Goal: Task Accomplishment & Management: Complete application form

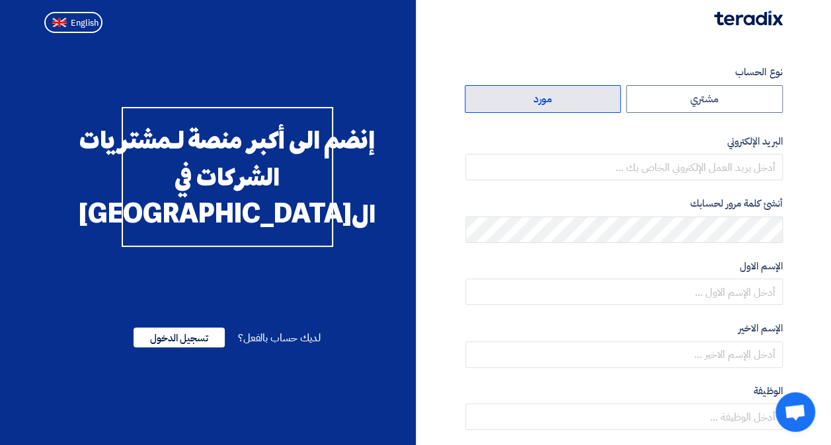
click at [562, 91] on label "مورد" at bounding box center [542, 99] width 157 height 28
click at [562, 91] on input "مورد" at bounding box center [542, 99] width 155 height 26
radio input "true"
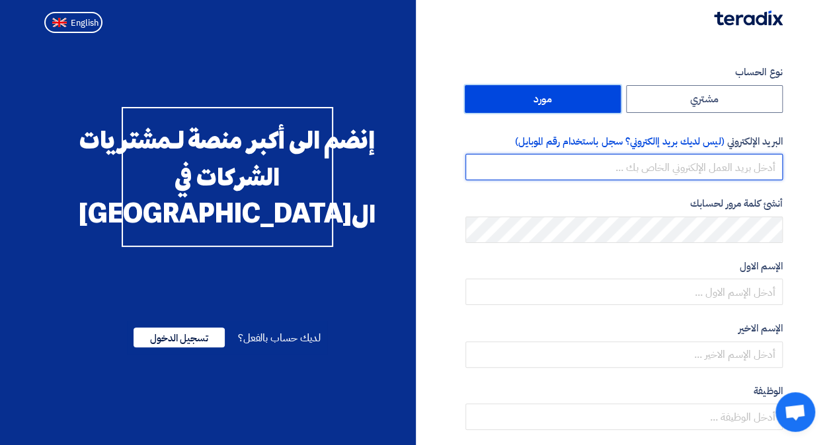
click at [618, 167] on input "email" at bounding box center [623, 167] width 317 height 26
click at [644, 163] on input "email" at bounding box center [623, 167] width 317 height 26
paste input "[EMAIL_ADDRESS][DOMAIN_NAME]"
type input "[EMAIL_ADDRESS][DOMAIN_NAME]"
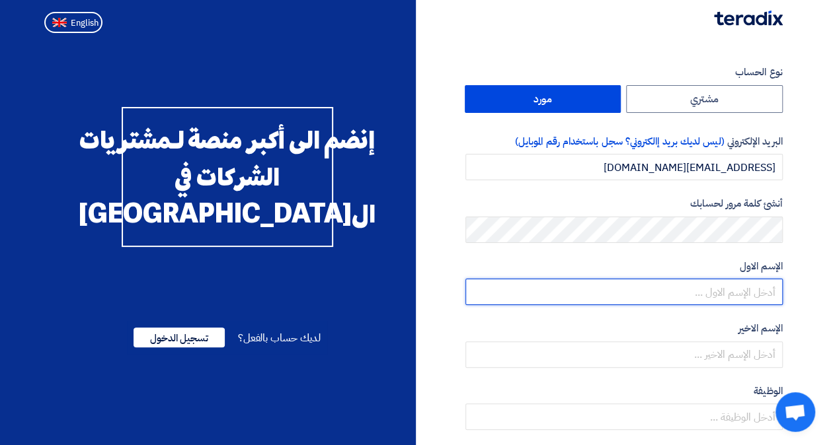
click at [688, 285] on input "text" at bounding box center [623, 292] width 317 height 26
type input "Rayouf"
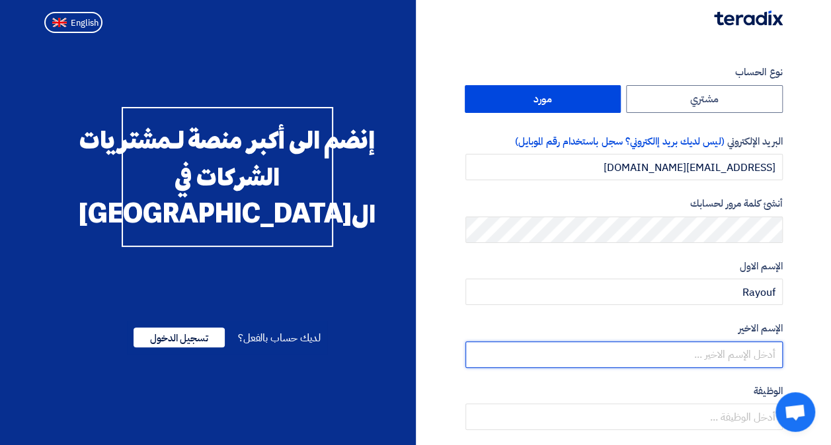
click at [687, 354] on input "text" at bounding box center [623, 355] width 317 height 26
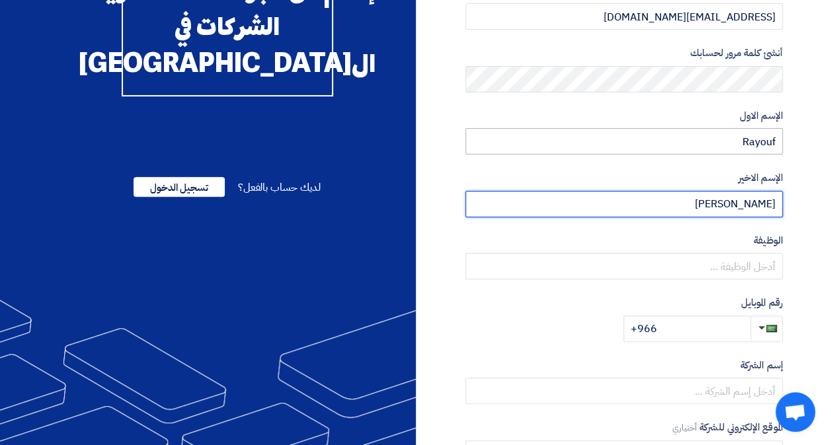
scroll to position [163, 0]
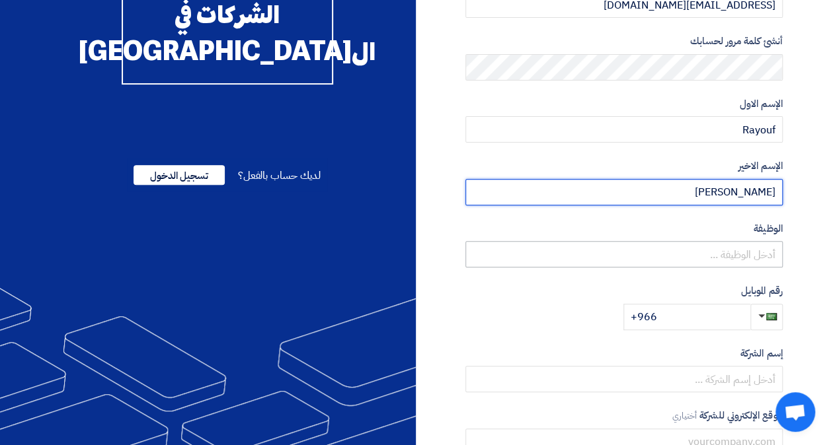
type input "[PERSON_NAME]"
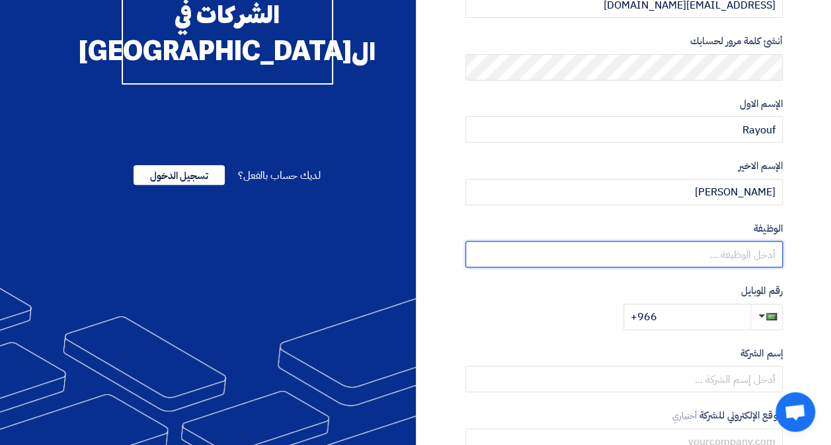
click at [617, 248] on input "text" at bounding box center [623, 254] width 317 height 26
click at [672, 251] on input "text" at bounding box center [623, 254] width 317 height 26
paste input "procurement"
click at [720, 257] on input "procurement" at bounding box center [623, 254] width 317 height 26
type input "Procurement"
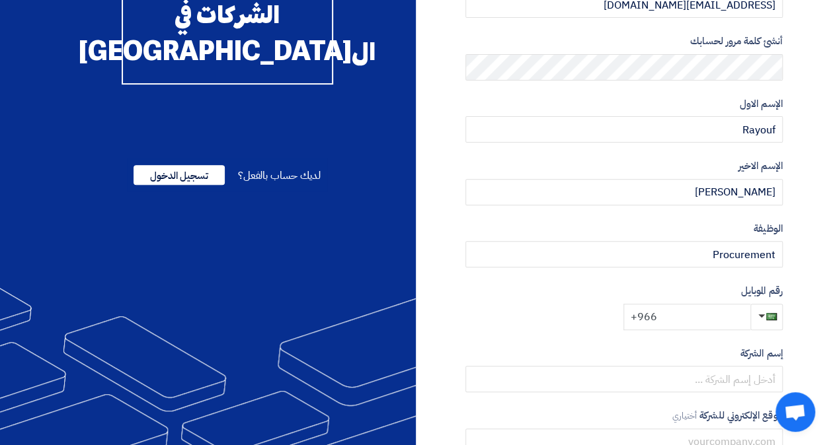
click at [706, 311] on input "+966" at bounding box center [686, 317] width 127 height 26
click at [681, 311] on input "+966" at bounding box center [686, 317] width 127 height 26
paste input "966 55 397 3781"
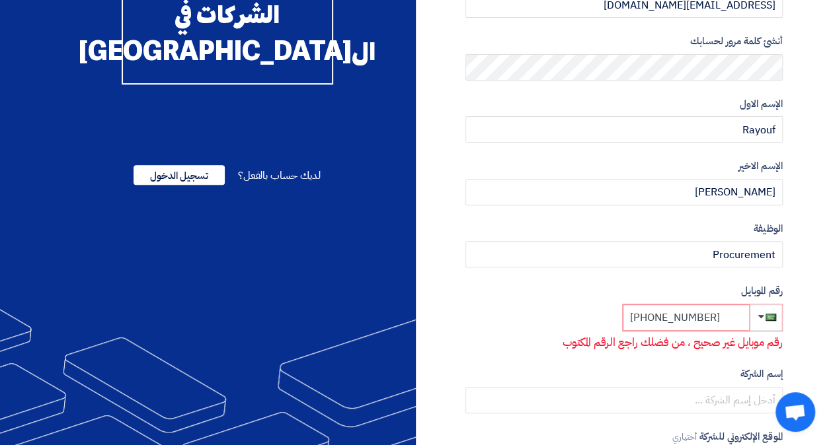
click at [717, 317] on input "[PHONE_NUMBER]" at bounding box center [685, 318] width 127 height 26
click at [697, 320] on input "[PHONE_NUMBER]" at bounding box center [685, 318] width 127 height 26
click at [681, 317] on input "[PHONE_NUMBER]" at bounding box center [685, 318] width 127 height 26
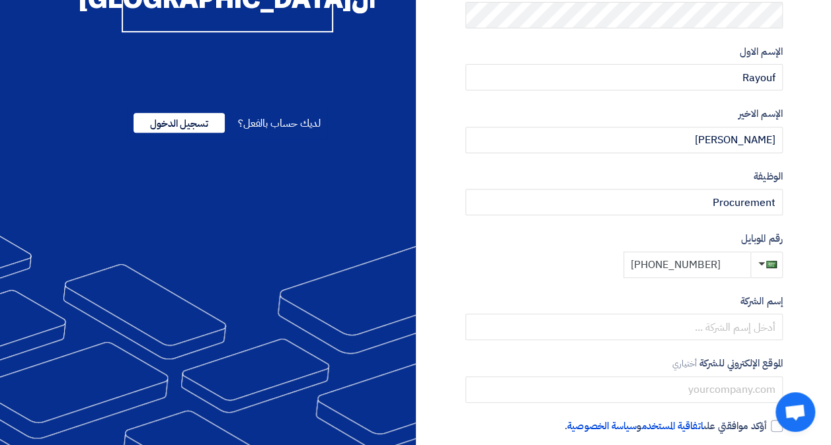
scroll to position [217, 0]
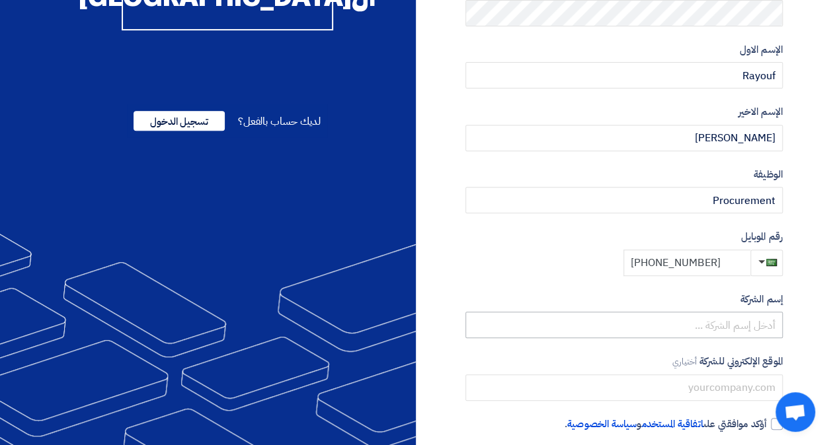
type input "[PHONE_NUMBER]"
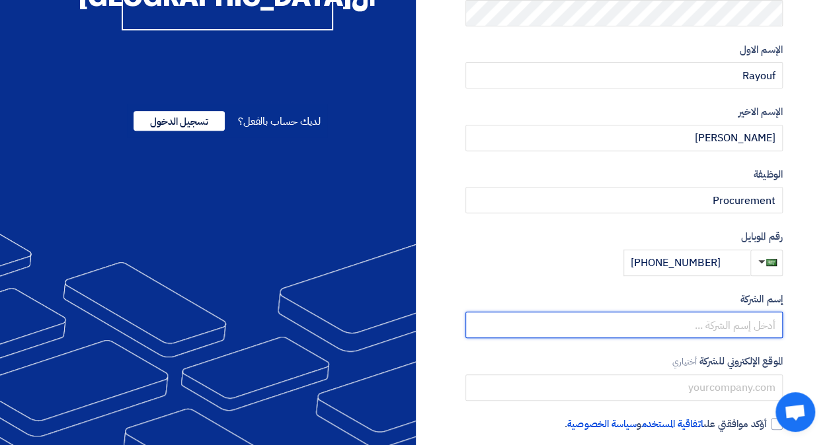
click at [603, 321] on input "text" at bounding box center [623, 325] width 317 height 26
click at [685, 318] on input "text" at bounding box center [623, 325] width 317 height 26
paste input "Instinctif Partners for Public Relations and Communication Co"
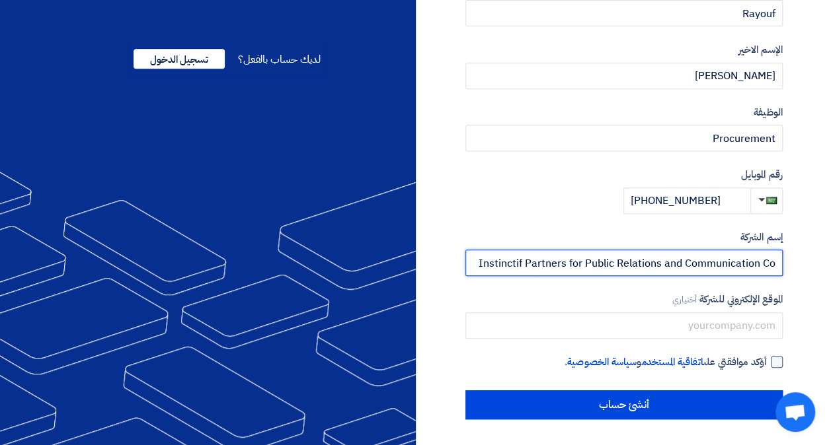
type input "Instinctif Partners for Public Relations and Communication Co"
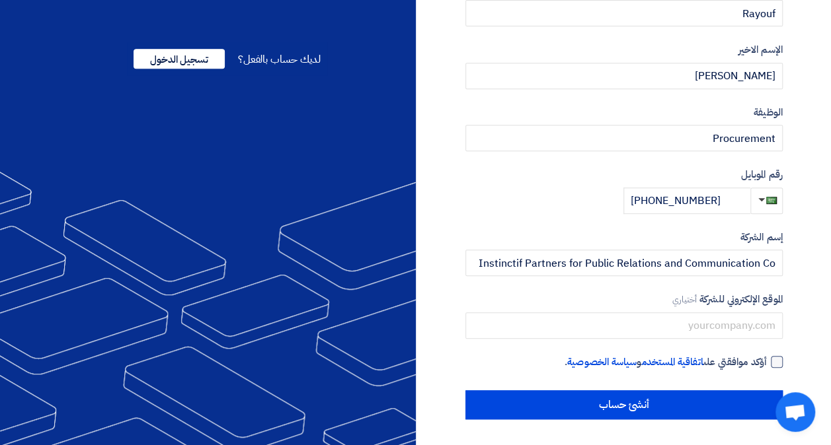
click at [772, 359] on div at bounding box center [776, 362] width 12 height 12
click at [766, 359] on input "أؤكد موافقتي على اتفاقية المستخدم و سياسة الخصوصية ." at bounding box center [607, 368] width 317 height 26
checkbox input "true"
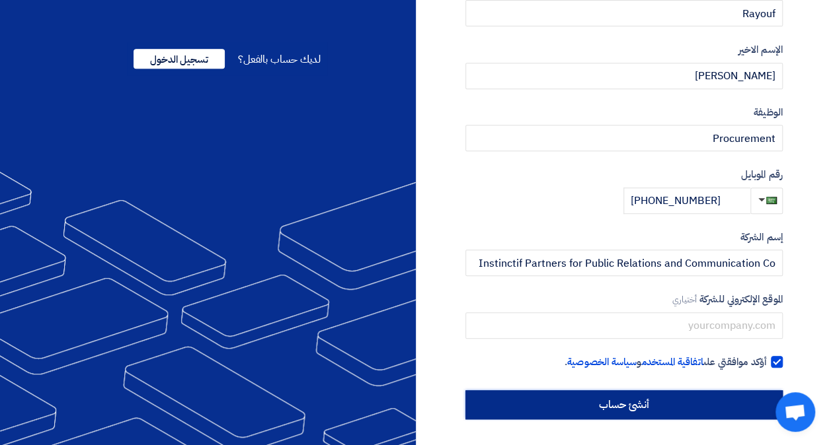
click at [600, 392] on input "أنشئ حساب" at bounding box center [623, 404] width 317 height 29
click at [580, 411] on input "أنشئ حساب" at bounding box center [623, 404] width 317 height 29
click at [579, 407] on input "أنشئ حساب" at bounding box center [623, 404] width 317 height 29
click at [585, 404] on input "أنشئ حساب" at bounding box center [623, 404] width 317 height 29
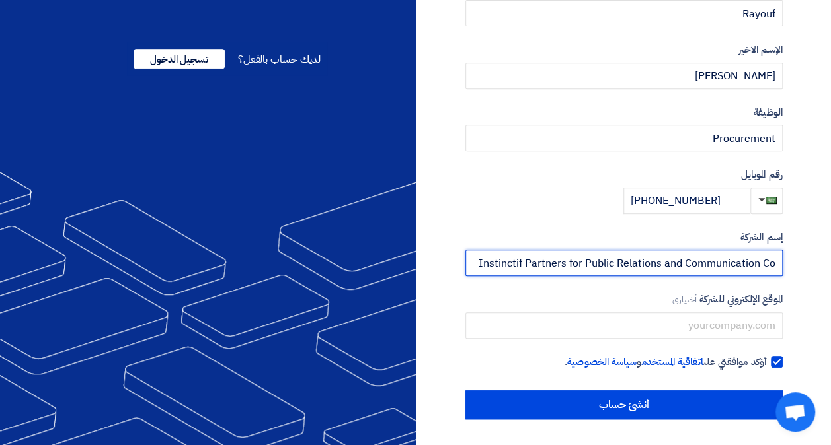
click at [776, 263] on input "Instinctif Partners for Public Relations and Communication Co" at bounding box center [623, 263] width 317 height 26
drag, startPoint x: 775, startPoint y: 264, endPoint x: 569, endPoint y: 260, distance: 206.2
click at [569, 260] on input "Instinctif Partners for Public Relations and Communication Co" at bounding box center [623, 263] width 317 height 26
type input "Instinctif Partners"
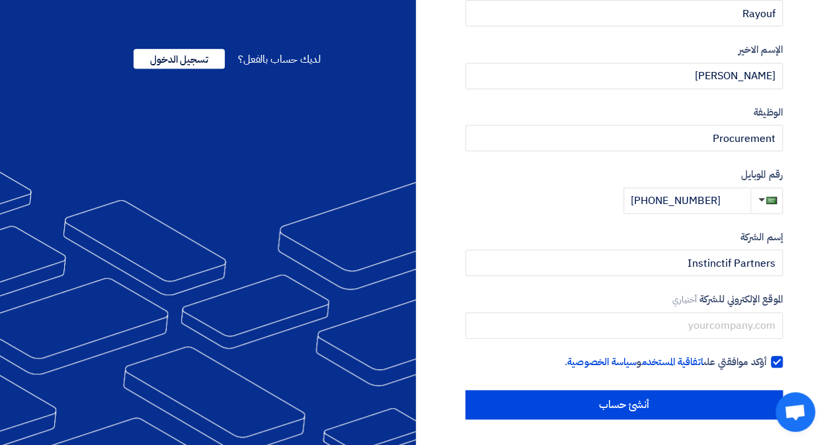
click at [801, 272] on section "نوع الحساب مشتري مورد البريد الإلكتروني (ليس لديك بريد إالكتروني؟ سجل باستخدام …" at bounding box center [415, 102] width 831 height 686
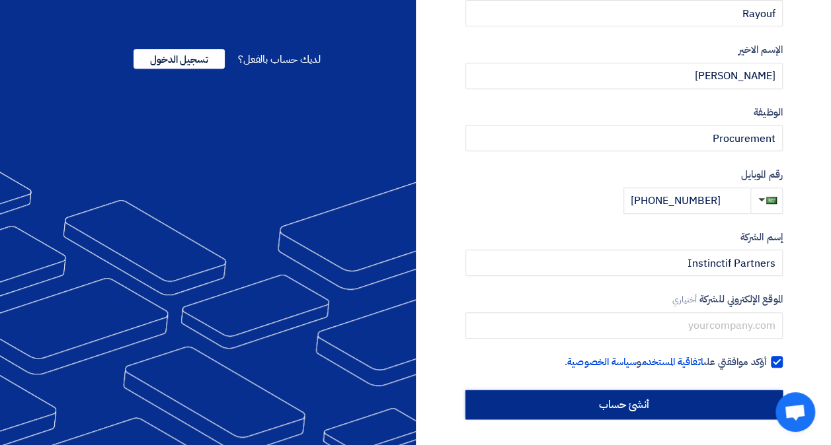
click at [637, 403] on input "أنشئ حساب" at bounding box center [623, 404] width 317 height 29
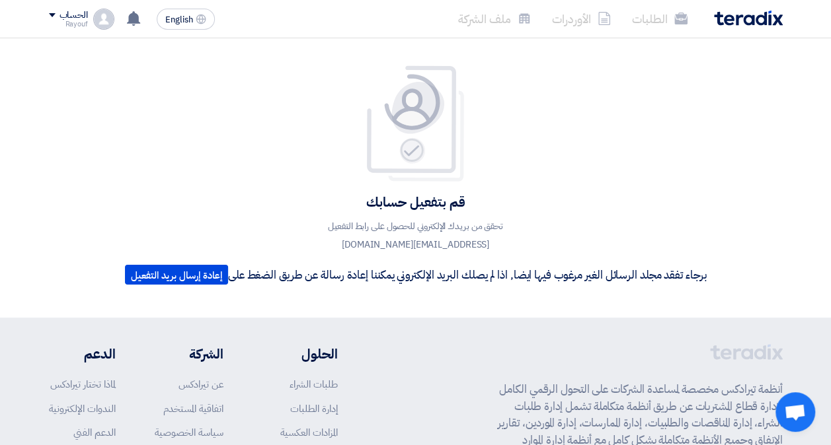
drag, startPoint x: 445, startPoint y: 245, endPoint x: 345, endPoint y: 247, distance: 99.8
click at [345, 247] on p "تحقق من بريدك الإلكتروني للحصول على رابط التفعيل [EMAIL_ADDRESS][DOMAIN_NAME]" at bounding box center [416, 235] width 238 height 37
copy p "[EMAIL_ADDRESS][DOMAIN_NAME]"
click at [670, 207] on h4 "قم بتفعيل حسابك" at bounding box center [415, 202] width 581 height 17
